Goal: Task Accomplishment & Management: Use online tool/utility

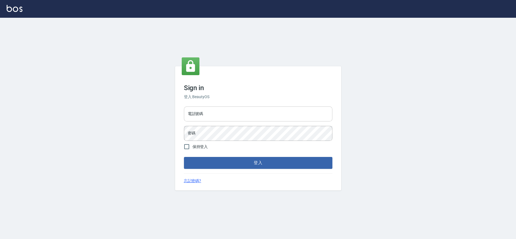
click at [290, 113] on input "電話號碼" at bounding box center [258, 113] width 149 height 15
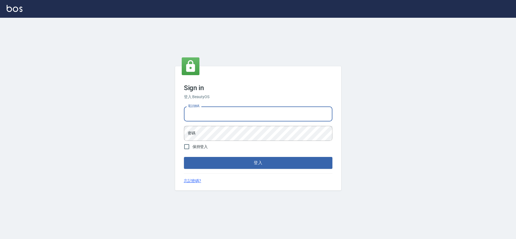
type input "0909258357"
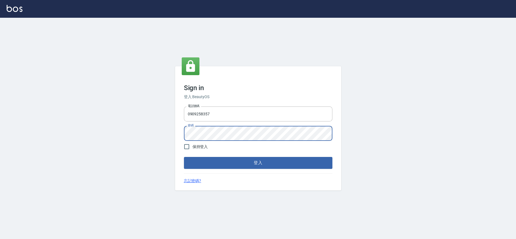
click at [184, 157] on button "登入" at bounding box center [258, 163] width 149 height 12
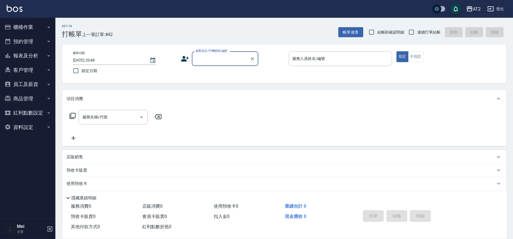
click at [395, 33] on span "結帳前確認明細" at bounding box center [391, 32] width 27 height 6
click at [378, 33] on input "結帳前確認明細" at bounding box center [372, 32] width 12 height 12
checkbox input "true"
click at [413, 32] on input "連續打單結帳" at bounding box center [412, 32] width 12 height 12
checkbox input "true"
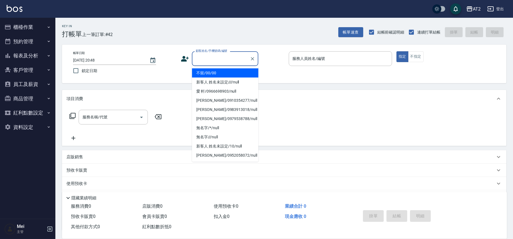
click at [227, 59] on input "顧客姓名/手機號碼/編號" at bounding box center [221, 59] width 53 height 10
click at [228, 75] on li "不留/00/00" at bounding box center [225, 72] width 67 height 9
type input "不留/00/00"
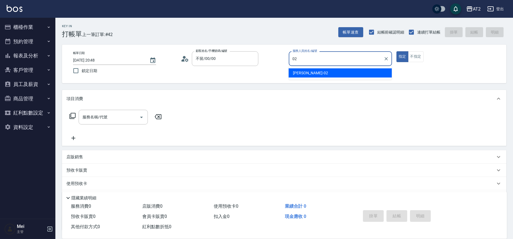
type input "Morgan-02"
type button "true"
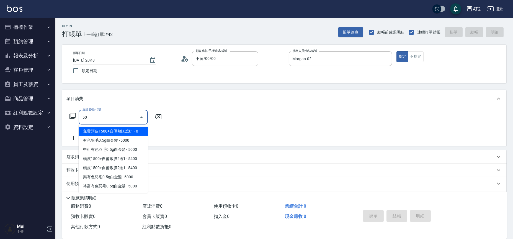
type input "501"
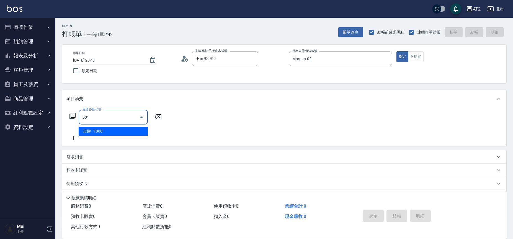
type input "100"
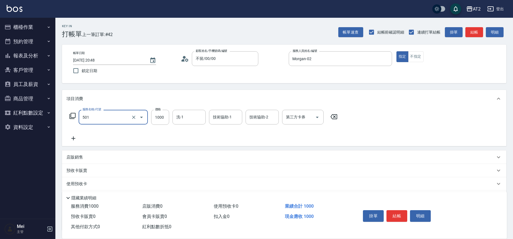
type input "染髮(501)"
type input "0"
type input "40"
type input "400"
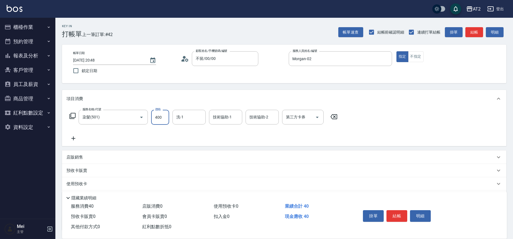
type input "400"
type input "4000"
type input "小安-30"
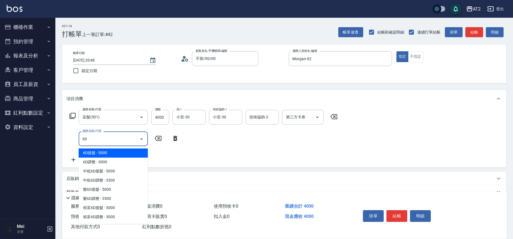
type input "601"
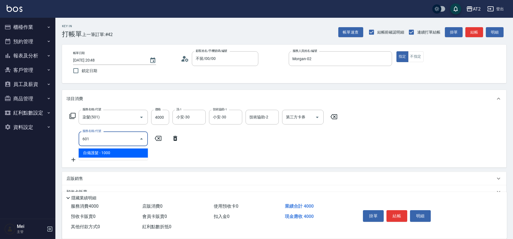
type input "500"
type input "自備護髮(601)"
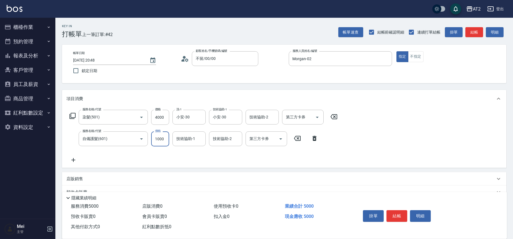
type input "2"
type input "400"
type input "27"
type input "420"
type input "270"
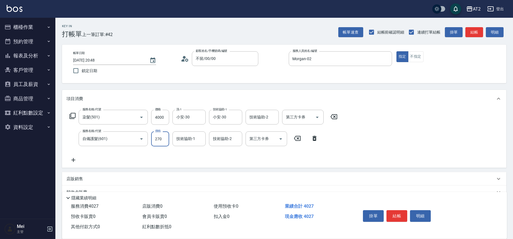
type input "670"
type input "2700"
type input "小安-30"
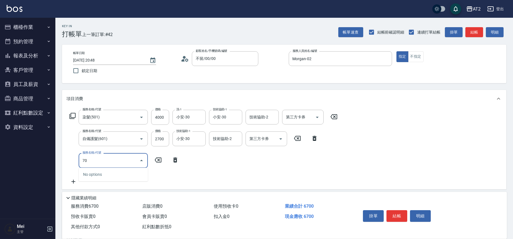
type input "705"
type input "1170"
type input "新羽毛鉑金接髮調整(705)"
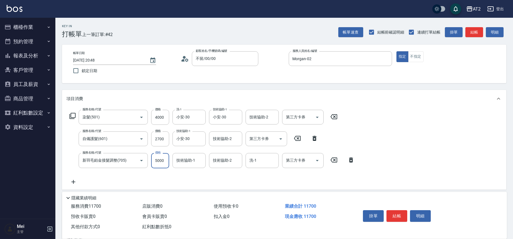
type input "670"
type input "0"
type input "小安-30"
click at [37, 21] on button "櫃檯作業" at bounding box center [27, 27] width 51 height 14
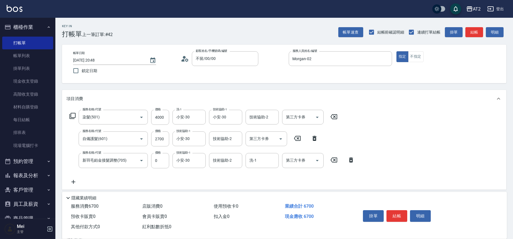
click at [76, 177] on div "服務名稱/代號 染髮(501) 服務名稱/代號 價格 4000 價格 洗-1 小安-30 洗-1 技術協助-1 小安-30 技術協助-1 技術協助-2 技術協…" at bounding box center [213, 147] width 292 height 75
click at [77, 183] on icon at bounding box center [74, 181] width 14 height 7
type input "720"
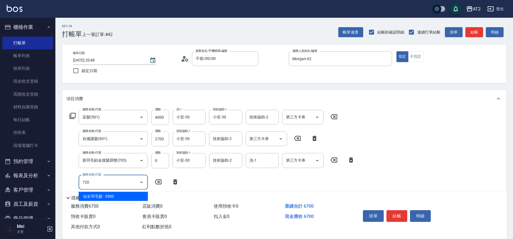
type input "1220"
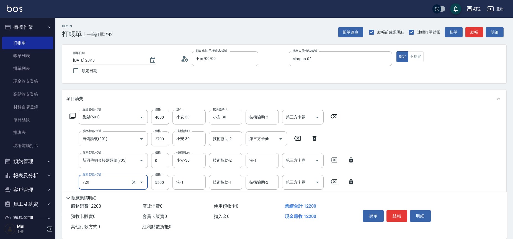
click at [115, 181] on input "720" at bounding box center [105, 182] width 49 height 10
type input "670"
type input "7"
type input "u"
type input "又"
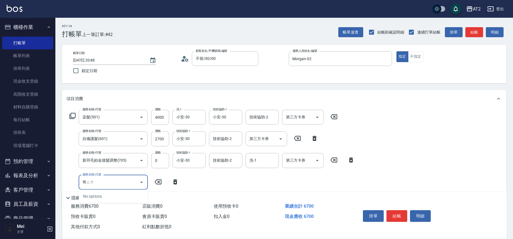
type input "有色"
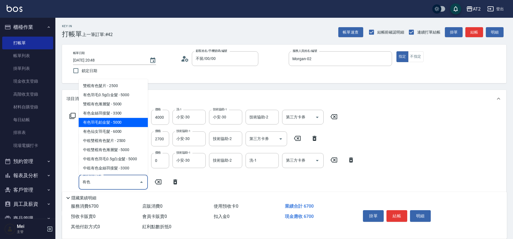
click at [132, 122] on span "有色羽毛鉑金髮 - 5000" at bounding box center [113, 122] width 69 height 9
type input "1170"
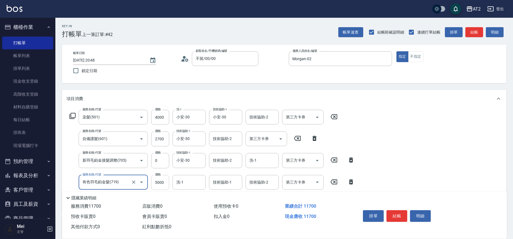
type input "有色羽毛鉑金髮(719)"
click at [157, 183] on input "5000" at bounding box center [160, 182] width 18 height 15
type input "670"
type input "54"
type input "720"
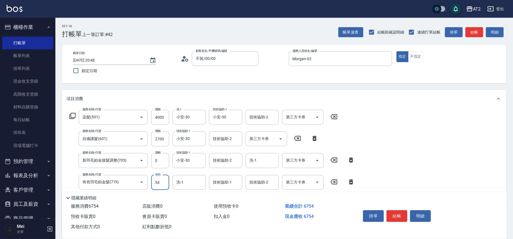
type input "547"
type input "1210"
type input "5470"
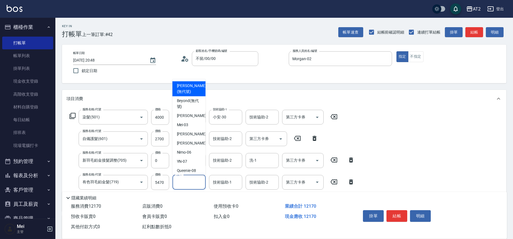
click at [188, 181] on input "洗-1" at bounding box center [189, 182] width 28 height 10
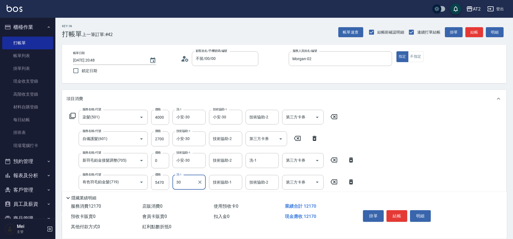
type input "小安-30"
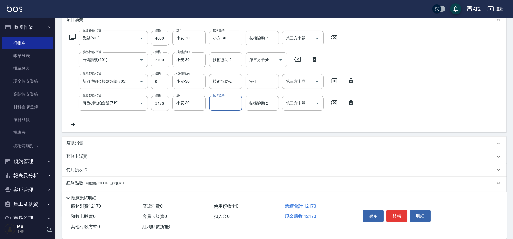
scroll to position [109, 0]
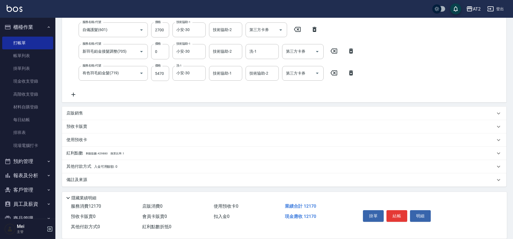
click at [125, 163] on div "其他付款方式 入金可用餘額: 0" at bounding box center [281, 166] width 429 height 6
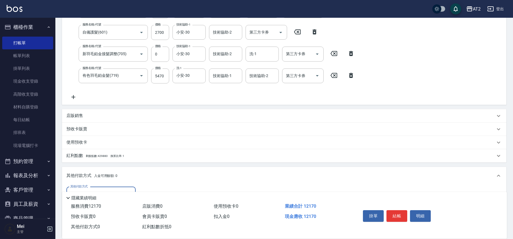
scroll to position [20, 0]
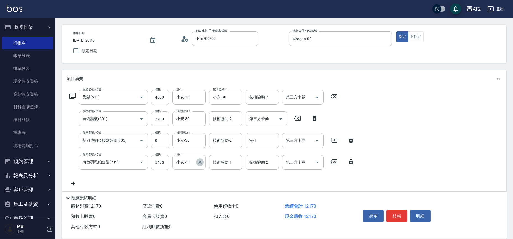
click at [198, 162] on icon "Clear" at bounding box center [200, 162] width 6 height 6
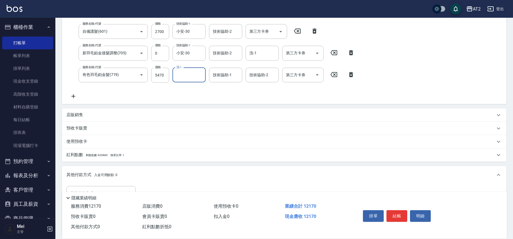
scroll to position [174, 0]
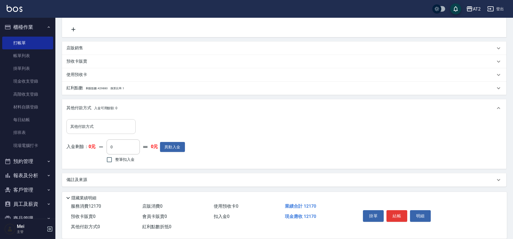
click at [114, 127] on input "其他付款方式" at bounding box center [101, 127] width 64 height 10
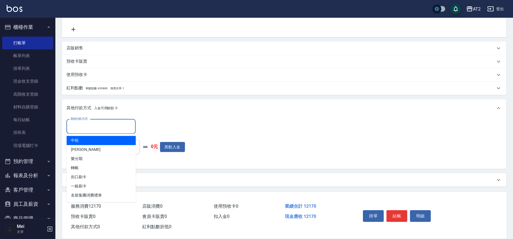
click at [128, 135] on ul "中租 裕富 樂分期 轉帳 街口刷卡 一銀刷卡 名留集團消費禮券" at bounding box center [101, 168] width 69 height 68
click at [110, 138] on span "中租" at bounding box center [101, 140] width 69 height 9
type input "中租"
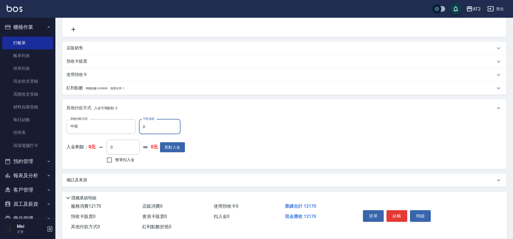
click at [154, 125] on input "0" at bounding box center [160, 126] width 42 height 15
drag, startPoint x: 154, startPoint y: 125, endPoint x: 133, endPoint y: 125, distance: 21.1
click at [133, 125] on div "其他付款方式 中租 其他付款方式 中租金額 0 中租金額" at bounding box center [126, 126] width 119 height 15
type input "121"
type input "1090"
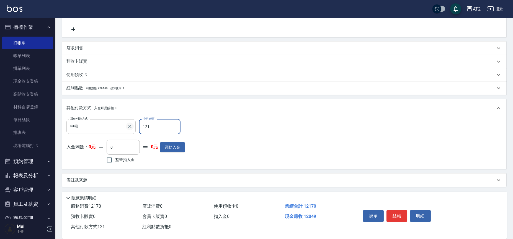
type input "1217"
type input "0"
type input "12170"
type input "2025/09/13 20:50"
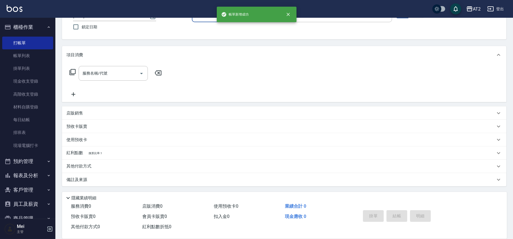
scroll to position [0, 0]
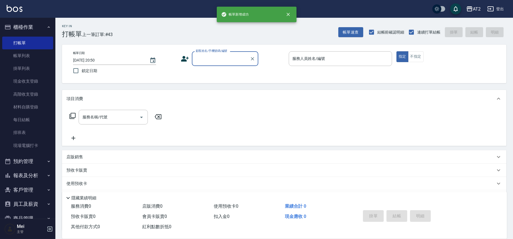
click at [218, 63] on input "顧客姓名/手機號碼/編號" at bounding box center [221, 59] width 53 height 10
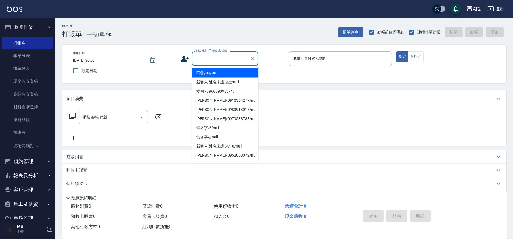
click at [218, 73] on li "不留/00/00" at bounding box center [225, 72] width 67 height 9
type input "不留/00/00"
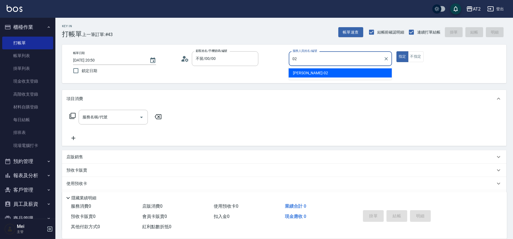
type input "Morgan-02"
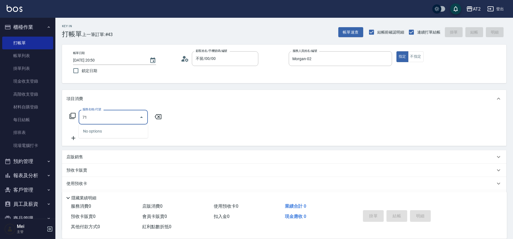
type input "714"
type input "150"
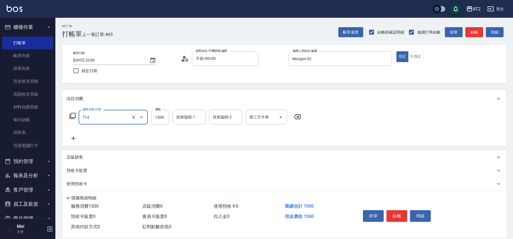
type input "單拆/單串(714)"
type input "0"
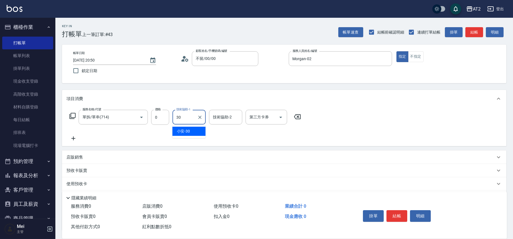
type input "小安-30"
click at [220, 116] on input "技術協助-2" at bounding box center [226, 117] width 28 height 10
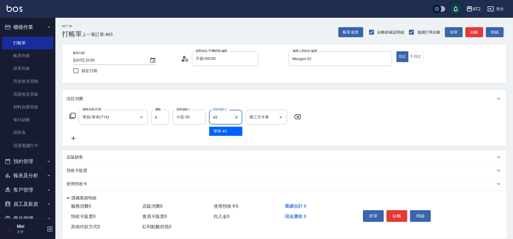
type input "華華-45"
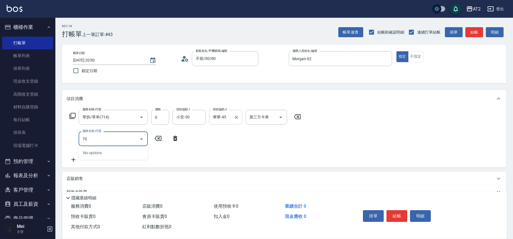
type input "704"
type input "500"
type input "新羽毛鉑金接髮(704)"
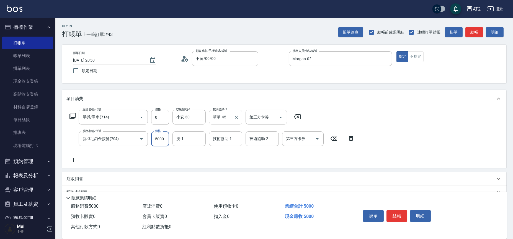
type input "0"
type input "40"
type input "400"
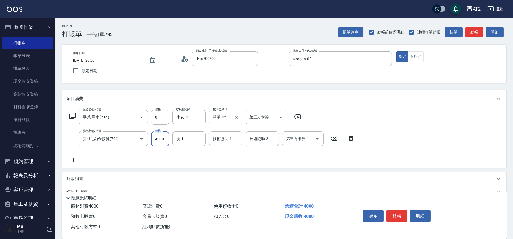
type input "4000"
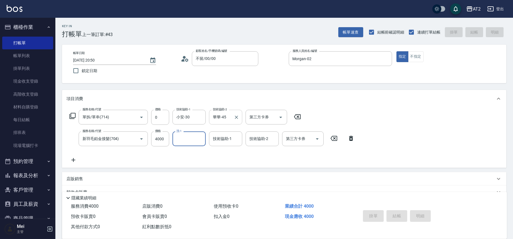
type input "2025/09/13 20:51"
type input "0"
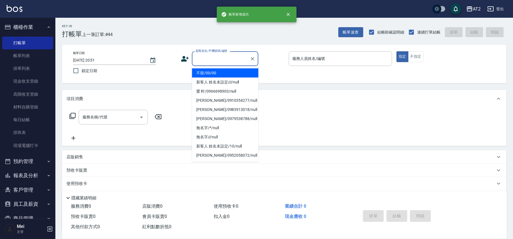
click at [217, 54] on input "顧客姓名/手機號碼/編號" at bounding box center [221, 59] width 53 height 10
click at [221, 74] on li "不留/00/00" at bounding box center [225, 72] width 67 height 9
type input "不留/00/00"
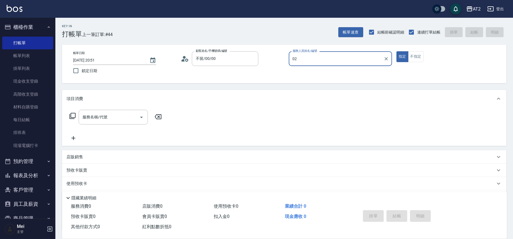
type input "Morgan-02"
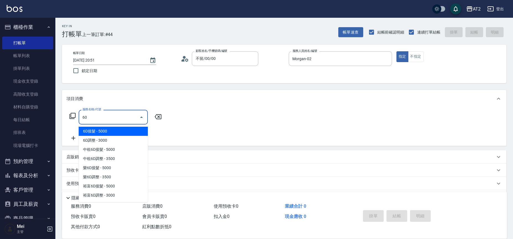
type input "601"
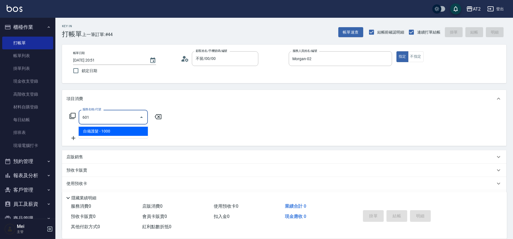
type input "100"
type input "自備護髮(601)"
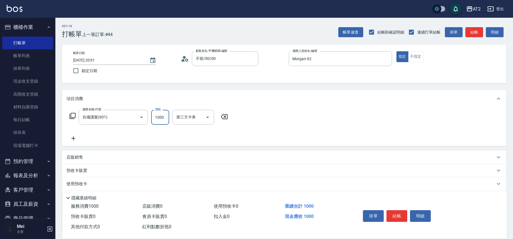
type input "0"
type input "27"
type input "20"
type input "270"
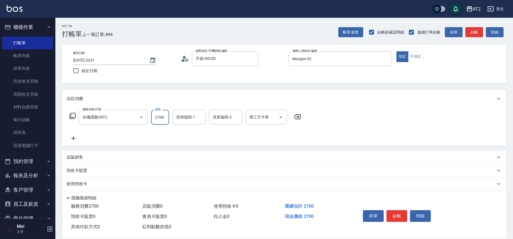
type input "2700"
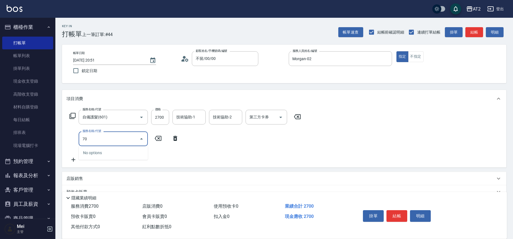
type input "705"
type input "770"
type input "新羽毛鉑金接髮調整(705)"
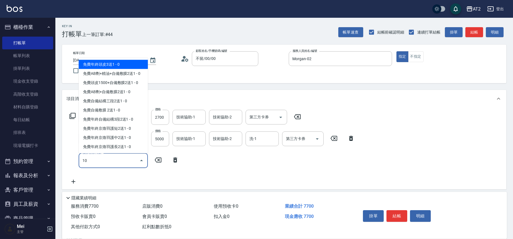
type input "102"
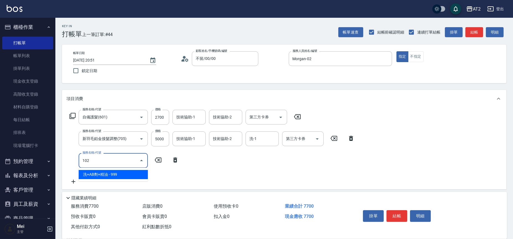
type input "860"
type input "洗+AB劑+精油(102)"
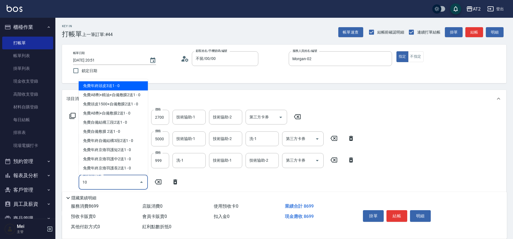
type input "105"
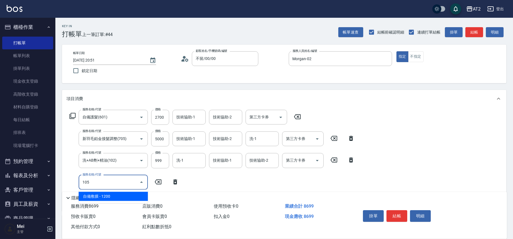
type input "980"
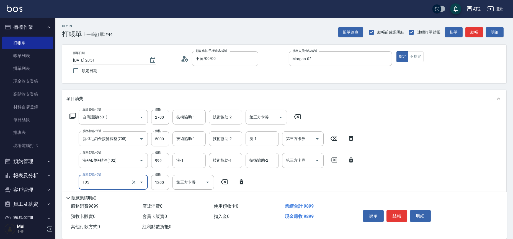
type input "自備敷膜(105)"
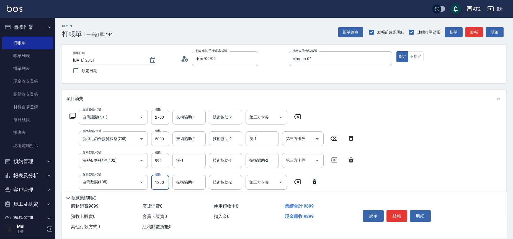
type input "870"
type input "15"
type input "880"
type input "150"
type input "1010"
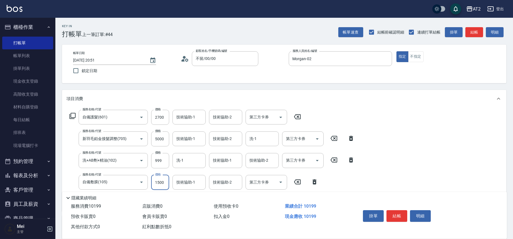
type input "1500"
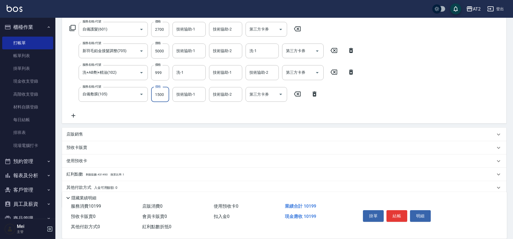
scroll to position [92, 0]
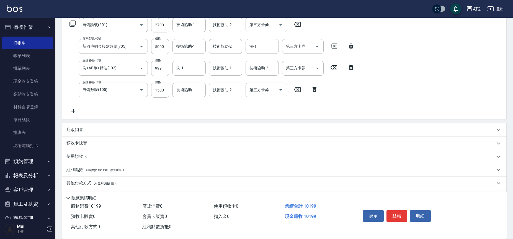
click at [70, 111] on icon at bounding box center [74, 111] width 14 height 7
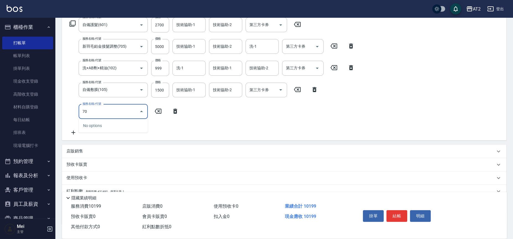
type input "704"
type input "1510"
type input "新羽毛鉑金接髮(704)"
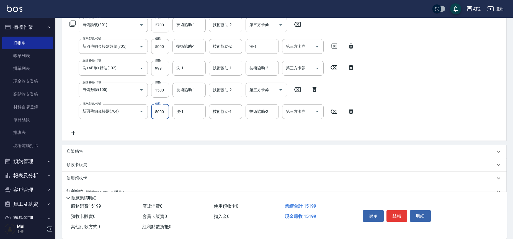
type input "1020"
type input "37"
type input "1050"
type input "3720"
type input "1390"
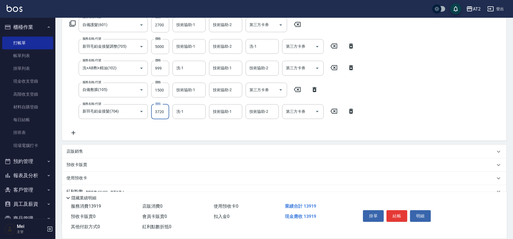
type input "3720"
click at [230, 87] on div "技術協助-2 技術協助-2" at bounding box center [225, 90] width 33 height 15
type input "小安-30"
click at [193, 69] on input "洗-1" at bounding box center [189, 68] width 28 height 10
type input "小安-30"
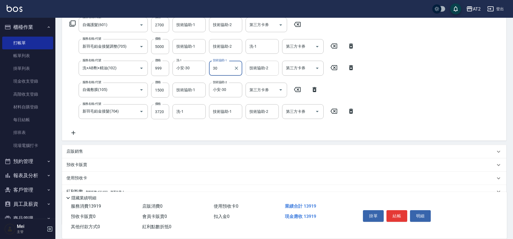
type input "小安-30"
click at [229, 38] on div "服務名稱/代號 自備護髮(601) 服務名稱/代號 價格 2700 價格 技術協助-1 技術協助-1 技術協助-2 技術協助-2 第三方卡券 第三方卡券 服務…" at bounding box center [213, 76] width 292 height 119
type input "小安-30"
click at [277, 71] on div "小安-30 技術協助-2" at bounding box center [262, 68] width 33 height 15
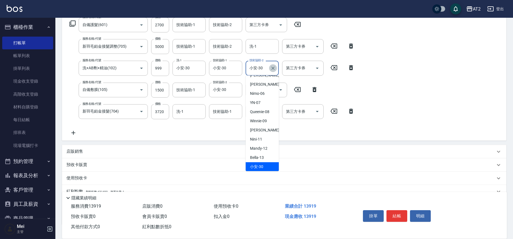
click at [273, 71] on button "Clear" at bounding box center [273, 68] width 8 height 8
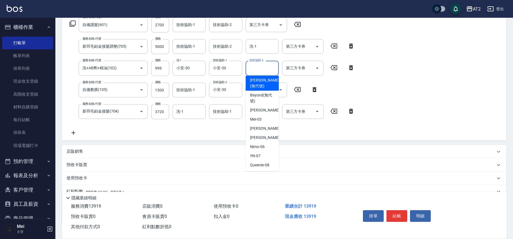
click at [227, 44] on div "技術協助-2 技術協助-2" at bounding box center [225, 46] width 33 height 15
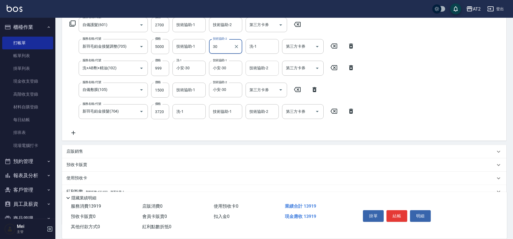
type input "小安-30"
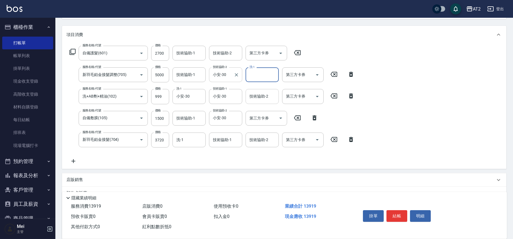
scroll to position [31, 0]
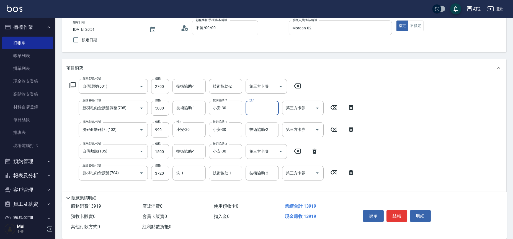
click at [235, 77] on div "服務名稱/代號 自備護髮(601) 服務名稱/代號 價格 2700 價格 技術協助-1 技術協助-1 技術協助-2 技術協助-2 第三方卡券 第三方卡券 服務…" at bounding box center [284, 139] width 445 height 125
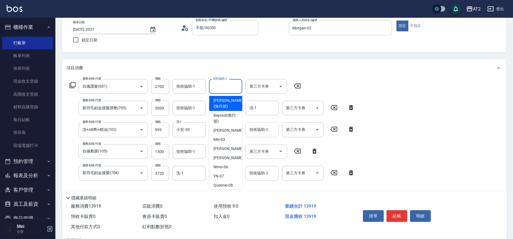
click at [229, 88] on input "技術協助-2" at bounding box center [226, 86] width 28 height 10
type input "小安-30"
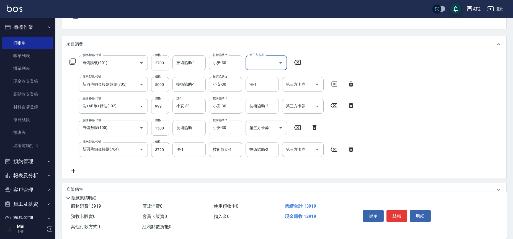
scroll to position [62, 0]
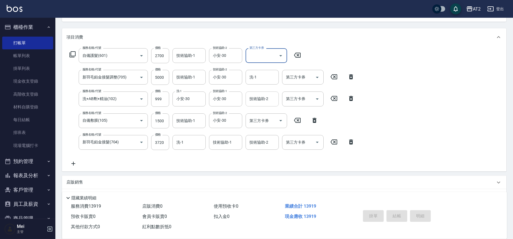
type input "2025/09/13 20:53"
type input "0"
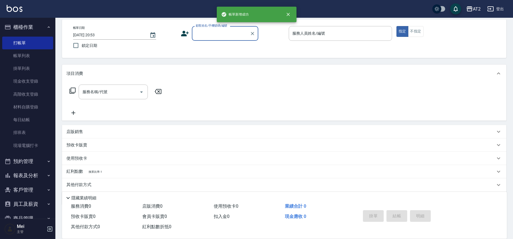
scroll to position [0, 0]
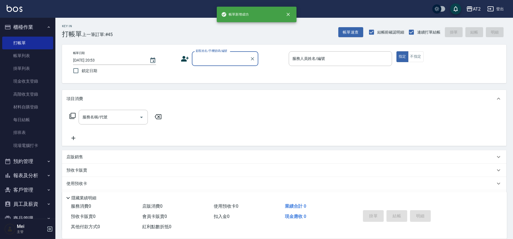
click at [230, 60] on input "顧客姓名/手機號碼/編號" at bounding box center [221, 59] width 53 height 10
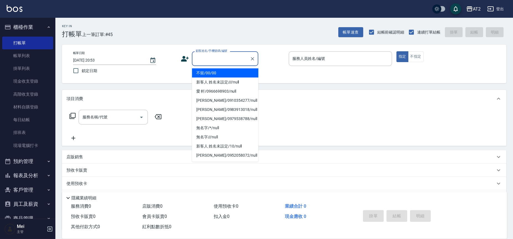
click at [231, 73] on li "不留/00/00" at bounding box center [225, 72] width 67 height 9
type input "不留/00/00"
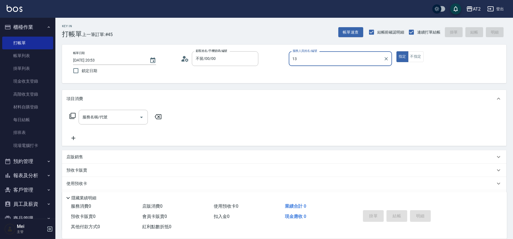
type input "Bella-13"
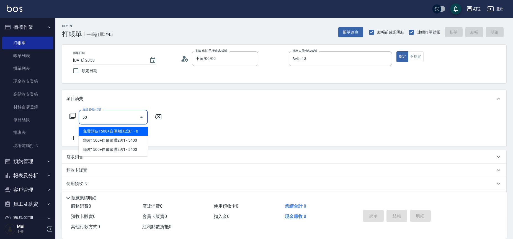
type input "501"
type input "100"
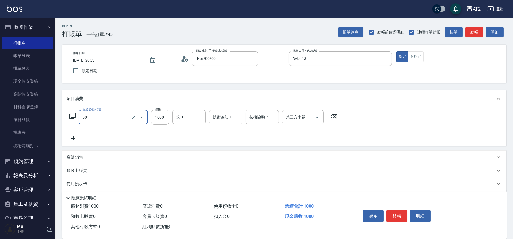
type input "染髮(501)"
type input "1"
type input "0"
type input "15"
type input "10"
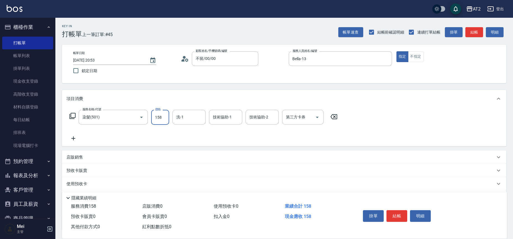
type input "1580"
type input "150"
type input "1580"
type input "Ivy-48"
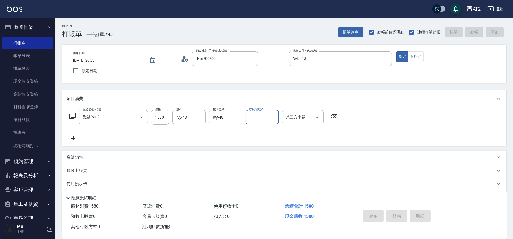
type input "0"
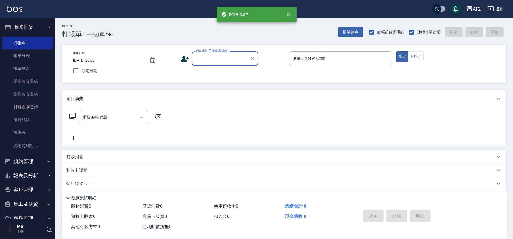
click at [234, 65] on div "顧客姓名/手機號碼/編號" at bounding box center [225, 58] width 67 height 15
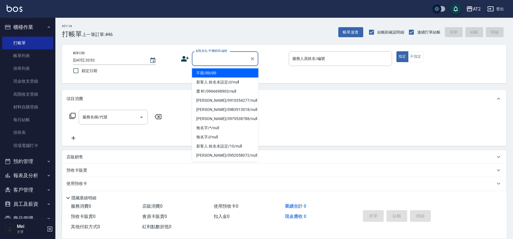
click at [227, 74] on li "不留/00/00" at bounding box center [225, 72] width 67 height 9
type input "不留/00/00"
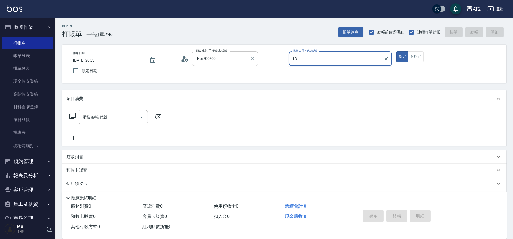
type input "Bella-13"
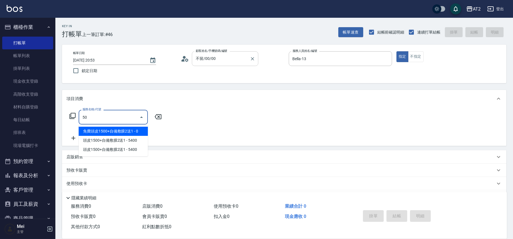
type input "501"
type input "100"
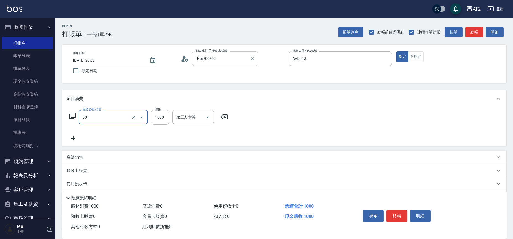
type input "染髮(501)"
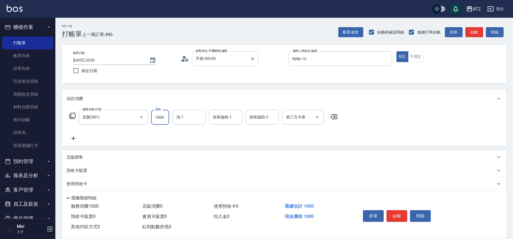
type input "0"
type input "29"
type input "20"
type input "298"
type input "290"
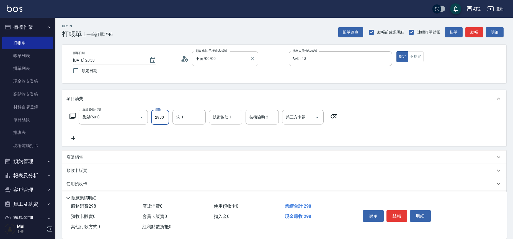
type input "2980"
type input "Ivy-48"
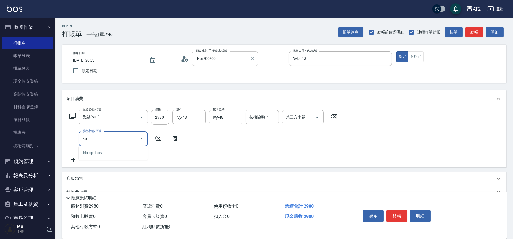
type input "601"
type input "390"
type input "自備護髮(601)"
type input "1"
type input "290"
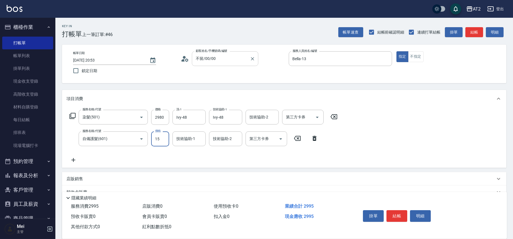
type input "150"
type input "440"
type input "1500"
type input "Ivy-48"
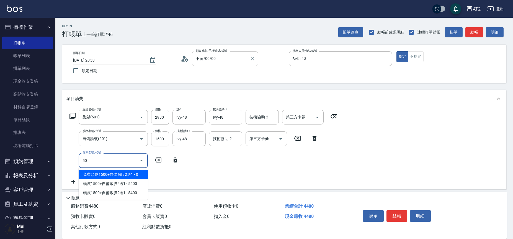
type input "502"
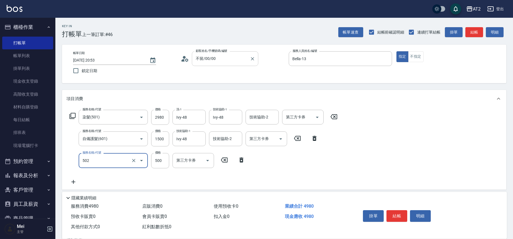
type input "490"
type input "漂髮(502)"
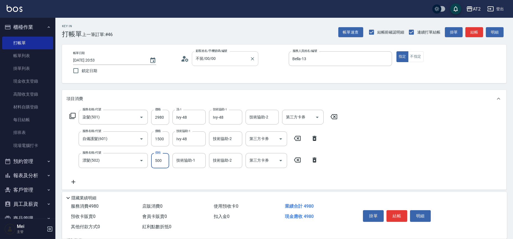
type input "0"
type input "440"
type input "0"
type input "Ivy-48"
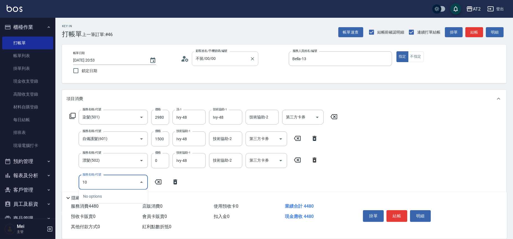
type input "105"
type input "560"
type input "自備敷膜(105)"
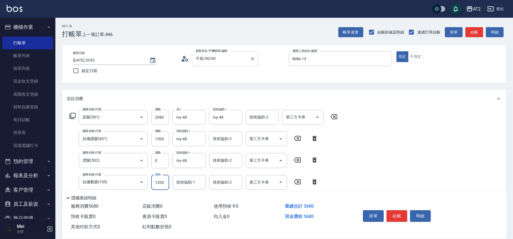
type input "440"
type input "150"
type input "590"
type input "1500"
type input "Ivy-48"
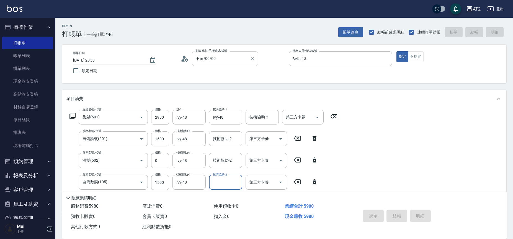
type input "2025/09/13 20:54"
type input "0"
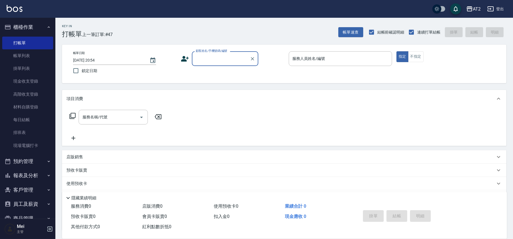
click at [37, 168] on button "預約管理" at bounding box center [27, 161] width 51 height 14
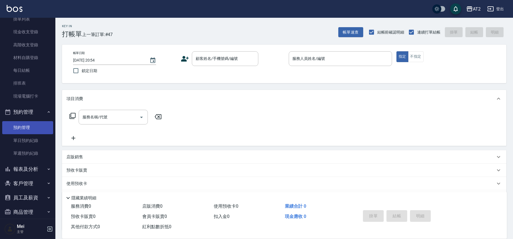
scroll to position [85, 0]
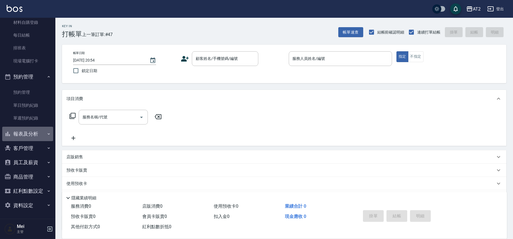
click at [34, 127] on button "報表及分析" at bounding box center [27, 134] width 51 height 14
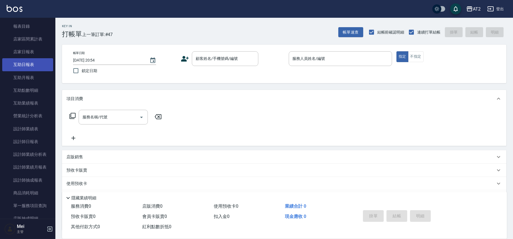
scroll to position [208, 0]
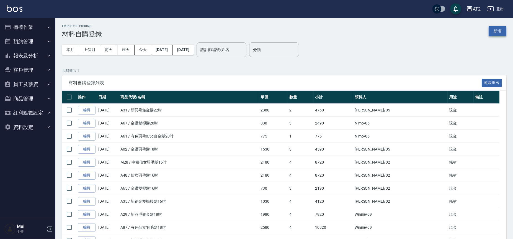
click at [495, 29] on button "新增" at bounding box center [498, 31] width 18 height 10
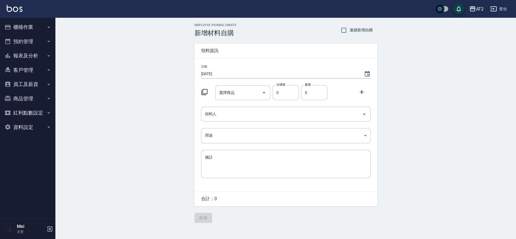
click at [357, 37] on div "Employee Picking Create 新增材料自購 連續新增自購 領料資訊 日期 2025/09/13 選擇商品 選擇商品 自購價 0 自購價 數量…" at bounding box center [286, 123] width 194 height 211
drag, startPoint x: 357, startPoint y: 26, endPoint x: 352, endPoint y: 29, distance: 6.4
click at [354, 26] on label "連續新增自購" at bounding box center [355, 30] width 35 height 12
click at [239, 95] on input "選擇商品" at bounding box center [239, 93] width 42 height 10
drag, startPoint x: 346, startPoint y: 27, endPoint x: 341, endPoint y: 31, distance: 6.7
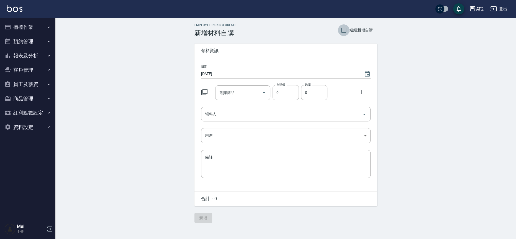
click at [346, 27] on input "連續新增自購" at bounding box center [344, 30] width 12 height 12
checkbox input "true"
click at [236, 91] on input "選擇商品" at bounding box center [239, 93] width 42 height 10
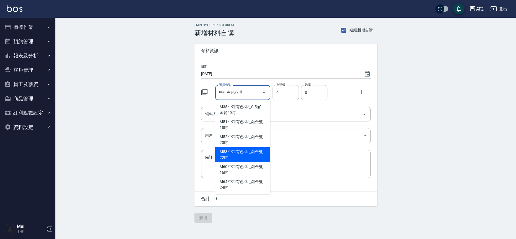
click at [246, 153] on li "M53 中租有色羽毛鉑金髮22吋" at bounding box center [242, 154] width 55 height 15
type input "中租有色羽毛鉑金髮22吋"
type input "2530"
type input "1"
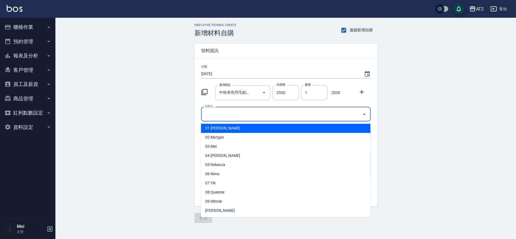
click at [292, 118] on input "領料人" at bounding box center [282, 114] width 156 height 10
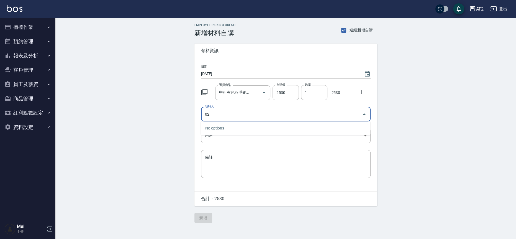
type input "02 Morgan"
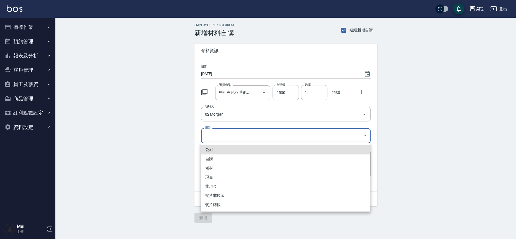
click at [280, 142] on body "AT2 登出 櫃檯作業 打帳單 帳單列表 掛單列表 現金收支登錄 高階收支登錄 材料自購登錄 每日結帳 排班表 現場電腦打卡 預約管理 預約管理 單日預約紀錄…" at bounding box center [258, 119] width 516 height 239
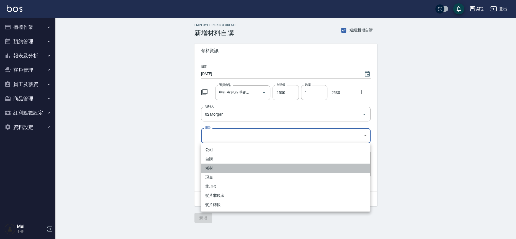
click at [233, 172] on li "耗材" at bounding box center [286, 167] width 170 height 9
type input "耗材"
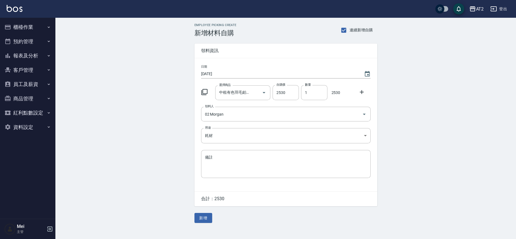
click at [153, 166] on div "公司 自購 耗材 現金 非現金 髮片非現金 髮片轉帳" at bounding box center [258, 119] width 516 height 239
click at [209, 217] on button "新增" at bounding box center [204, 218] width 18 height 10
click at [246, 84] on div "選擇商品 選擇商品" at bounding box center [241, 91] width 57 height 17
click at [240, 96] on input "選擇商品" at bounding box center [239, 93] width 42 height 10
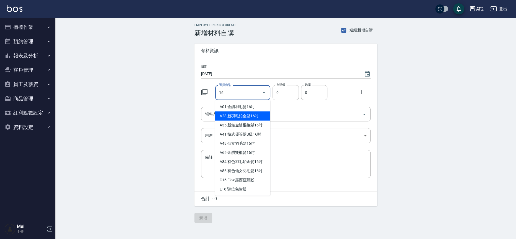
click at [244, 111] on li "A28 新羽毛鉑金髮16吋" at bounding box center [242, 115] width 55 height 9
type input "新羽毛鉑金髮16吋"
type input "1780"
type input "1"
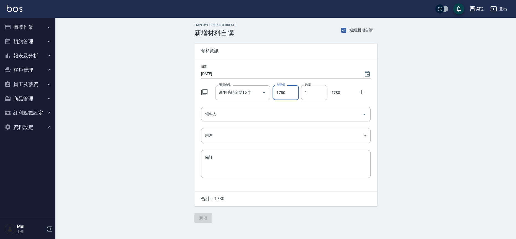
click at [232, 121] on div "日期 2025/09/13 選擇商品 新羽毛鉑金髮16吋 選擇商品 自購價 1780 自購價 數量 1 數量 1780 領料人 領料人 用途 ​ 用途 備註 …" at bounding box center [286, 124] width 183 height 133
click at [239, 114] on input "領料人" at bounding box center [282, 114] width 156 height 10
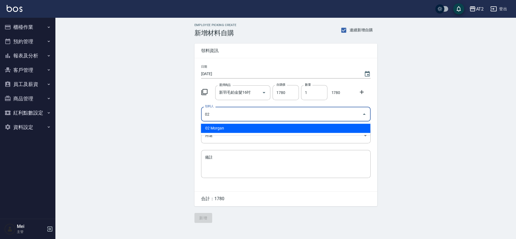
type input "02 Morgan"
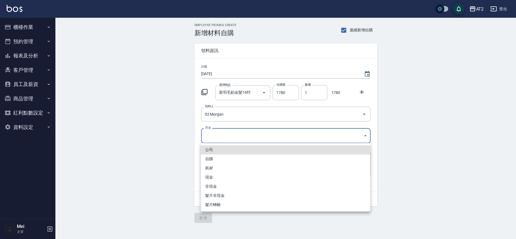
click at [240, 131] on body "AT2 登出 櫃檯作業 打帳單 帳單列表 掛單列表 現金收支登錄 高階收支登錄 材料自購登錄 每日結帳 排班表 現場電腦打卡 預約管理 預約管理 單日預約紀錄…" at bounding box center [258, 119] width 516 height 239
click at [229, 173] on li "現金" at bounding box center [286, 177] width 170 height 9
type input "現金"
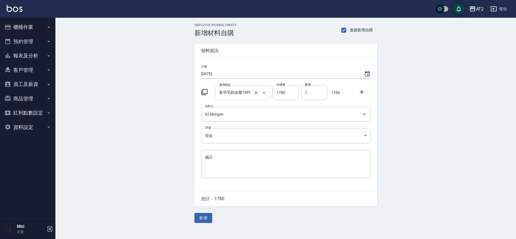
click at [239, 88] on input "新羽毛鉑金髮16吋" at bounding box center [235, 93] width 35 height 10
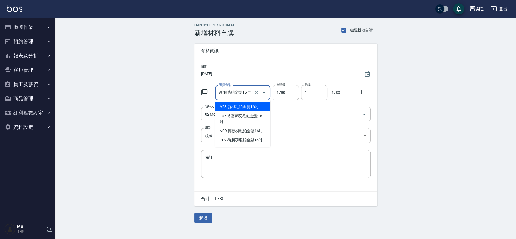
click at [242, 102] on li "A28 新羽毛鉑金髮16吋" at bounding box center [242, 106] width 55 height 9
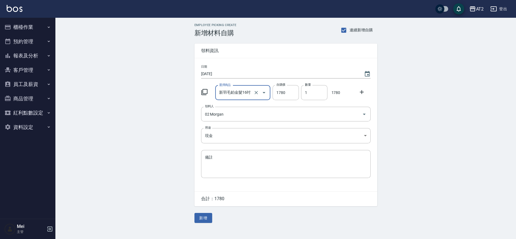
click at [232, 90] on input "新羽毛鉑金髮16吋" at bounding box center [235, 93] width 35 height 10
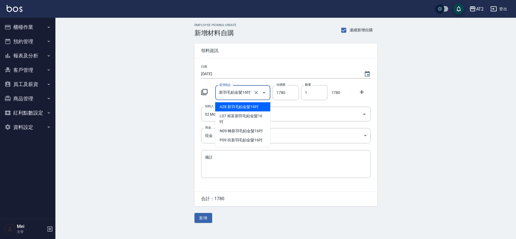
click at [236, 109] on li "A28 新羽毛鉑金髮16吋" at bounding box center [242, 106] width 55 height 9
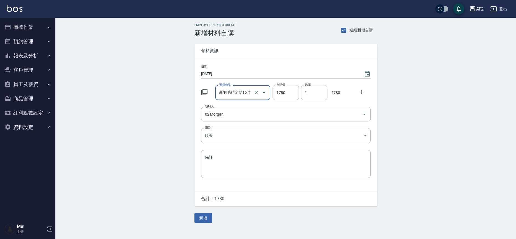
click at [150, 126] on div "Employee Picking Create 新增材料自購 連續新增自購 領料資訊 日期 2025/09/13 選擇商品 新羽毛鉑金髮16吋 選擇商品 自購…" at bounding box center [285, 123] width 461 height 211
click at [204, 216] on button "新增" at bounding box center [204, 218] width 18 height 10
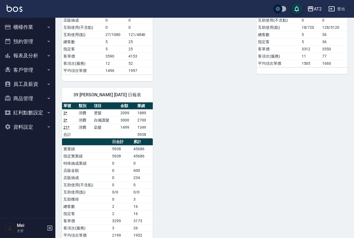
scroll to position [992, 0]
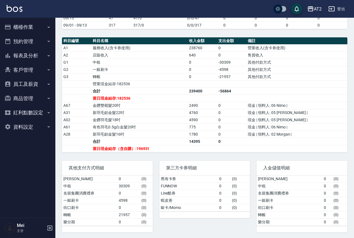
scroll to position [168, 0]
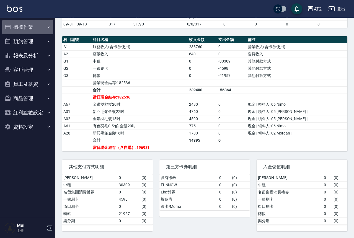
click at [25, 24] on button "櫃檯作業" at bounding box center [27, 27] width 51 height 14
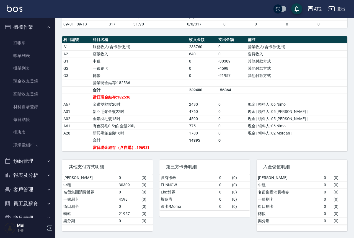
click at [293, 183] on td "中租" at bounding box center [290, 184] width 66 height 7
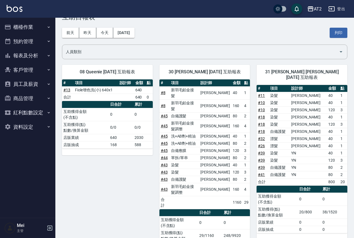
scroll to position [31, 0]
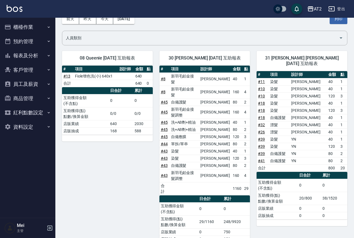
click at [161, 90] on link "# 8" at bounding box center [163, 92] width 5 height 4
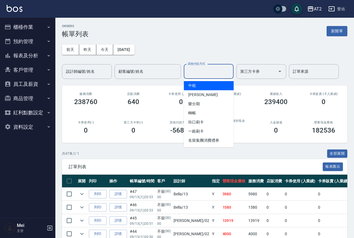
click at [209, 75] on input "其他付款方式" at bounding box center [208, 72] width 45 height 10
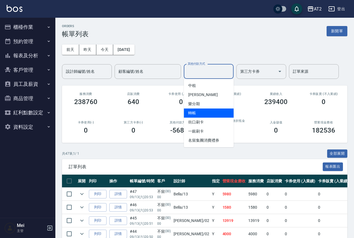
click at [207, 117] on span "轉帳" at bounding box center [209, 113] width 50 height 9
type input "轉帳"
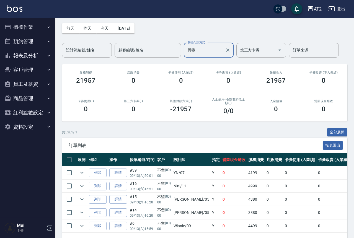
scroll to position [42, 0]
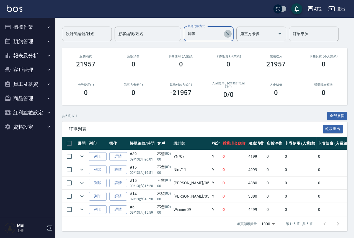
click at [229, 31] on icon "Clear" at bounding box center [228, 34] width 6 height 6
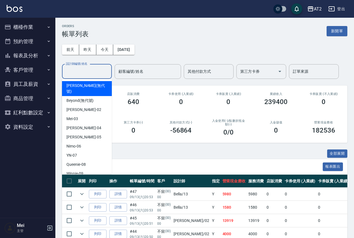
click at [78, 76] on input "設計師編號/姓名" at bounding box center [87, 72] width 45 height 10
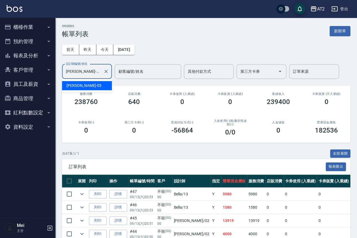
type input "Rebecca-05"
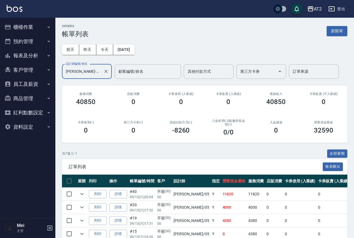
click at [109, 73] on div "Rebecca-05 設計師編號/姓名" at bounding box center [87, 71] width 50 height 15
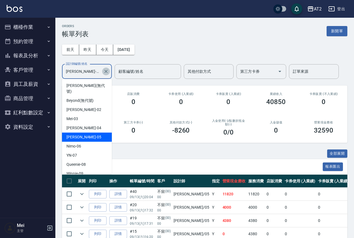
click at [105, 71] on icon "Clear" at bounding box center [106, 72] width 6 height 6
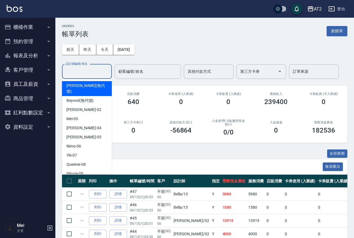
click at [97, 71] on input "設計師編號/姓名" at bounding box center [87, 72] width 45 height 10
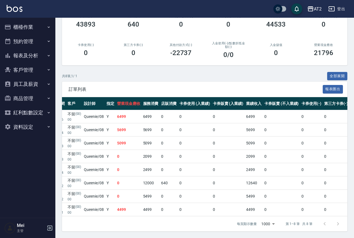
scroll to position [0, 74]
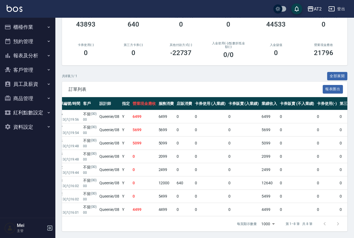
type input "Queenie-08"
click at [196, 222] on div "每頁顯示數量 1000 1000 第 1–8 筆 共 8 筆" at bounding box center [205, 224] width 286 height 15
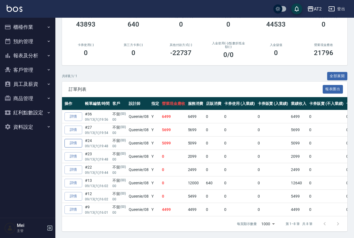
click at [77, 139] on link "詳情" at bounding box center [74, 143] width 18 height 9
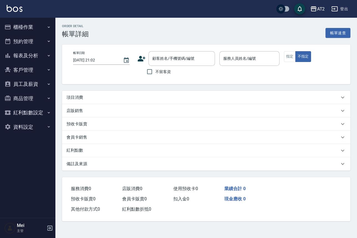
type input "2025/09/13 19:48"
type input "Queenie-08"
type input "500"
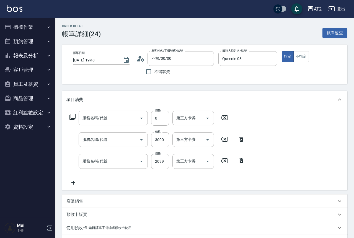
type input "不留/00/00"
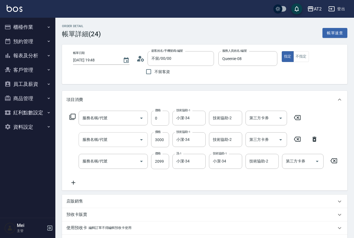
type input "漂髮(502)"
type input "自備護髮(601)"
type input "染髮(501)"
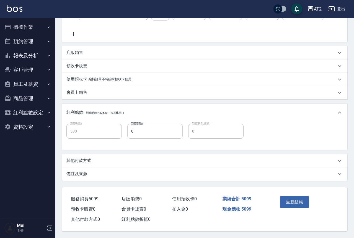
scroll to position [155, 0]
click at [112, 159] on div "其他付款方式" at bounding box center [202, 161] width 270 height 6
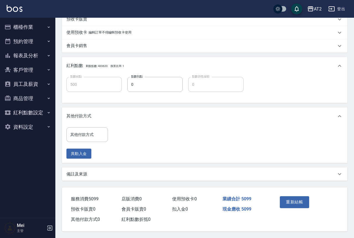
scroll to position [202, 0]
click at [85, 130] on input "其他付款方式" at bounding box center [87, 135] width 37 height 10
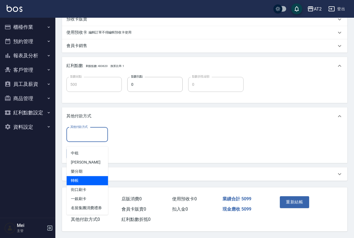
click at [102, 176] on span "轉帳" at bounding box center [88, 180] width 42 height 9
type input "轉帳"
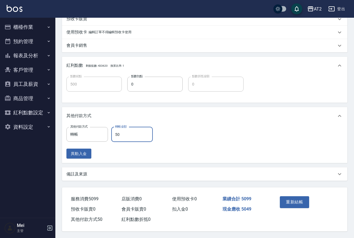
type input "509"
type input "0"
type input "5099"
click at [291, 201] on button "重新結帳" at bounding box center [294, 202] width 29 height 12
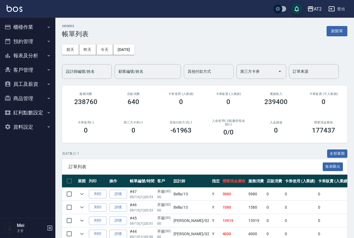
click at [221, 71] on input "其他付款方式" at bounding box center [208, 72] width 45 height 10
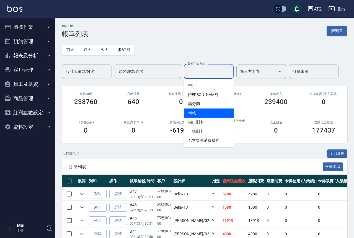
click at [209, 112] on span "轉帳" at bounding box center [209, 113] width 50 height 9
type input "轉帳"
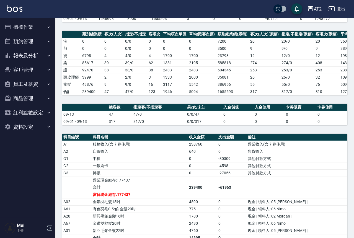
scroll to position [14, 0]
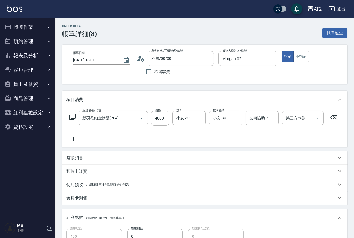
click at [73, 136] on div "服務名稱/代號 新羽毛鉑金接髮(704) 服務名稱/代號 價格 4000 價格 洗-1 小安-30 洗-1 技術協助-1 小安-30 技術協助-1 技術協助-…" at bounding box center [204, 127] width 275 height 32
click at [75, 141] on icon at bounding box center [74, 139] width 14 height 7
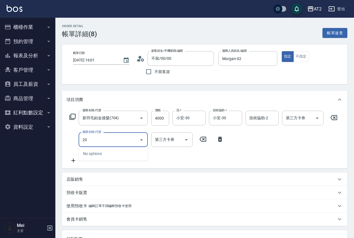
type input "201"
type input "420"
type input "洗髮(201)"
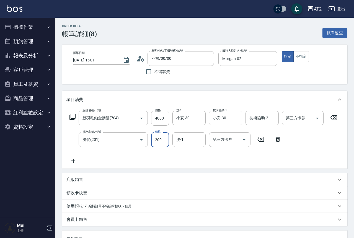
type input "0"
type input "400"
type input "0"
type input "小安-30"
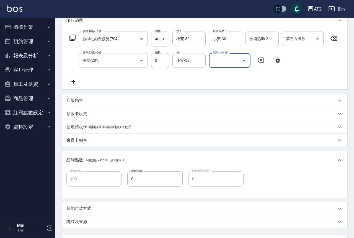
scroll to position [129, 0]
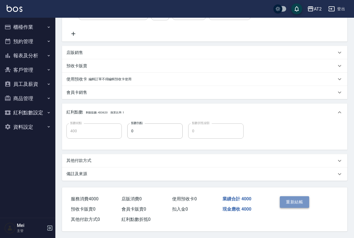
click at [290, 204] on button "重新結帳" at bounding box center [294, 202] width 29 height 12
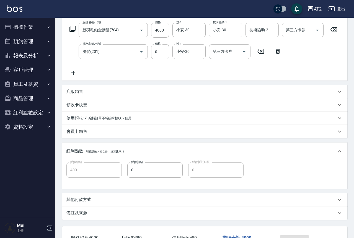
scroll to position [6, 0]
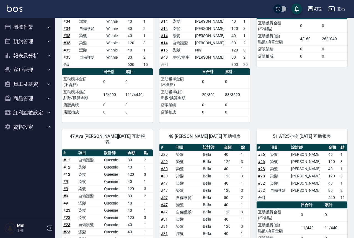
scroll to position [612, 0]
